Goal: Transaction & Acquisition: Purchase product/service

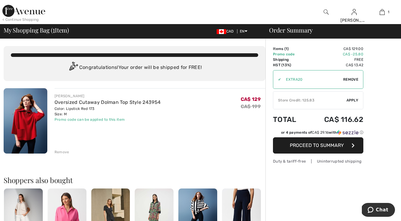
click at [327, 99] on div "Store Credit: 125.83" at bounding box center [309, 100] width 73 height 5
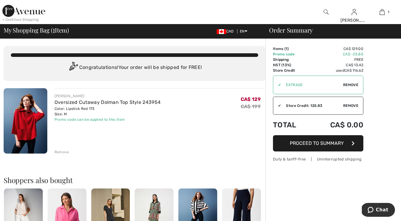
click at [325, 142] on span "Proceed to Summary" at bounding box center [317, 143] width 54 height 6
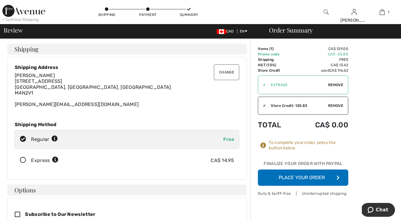
click at [318, 178] on button "Place Your Order" at bounding box center [303, 178] width 90 height 16
